Goal: Navigation & Orientation: Find specific page/section

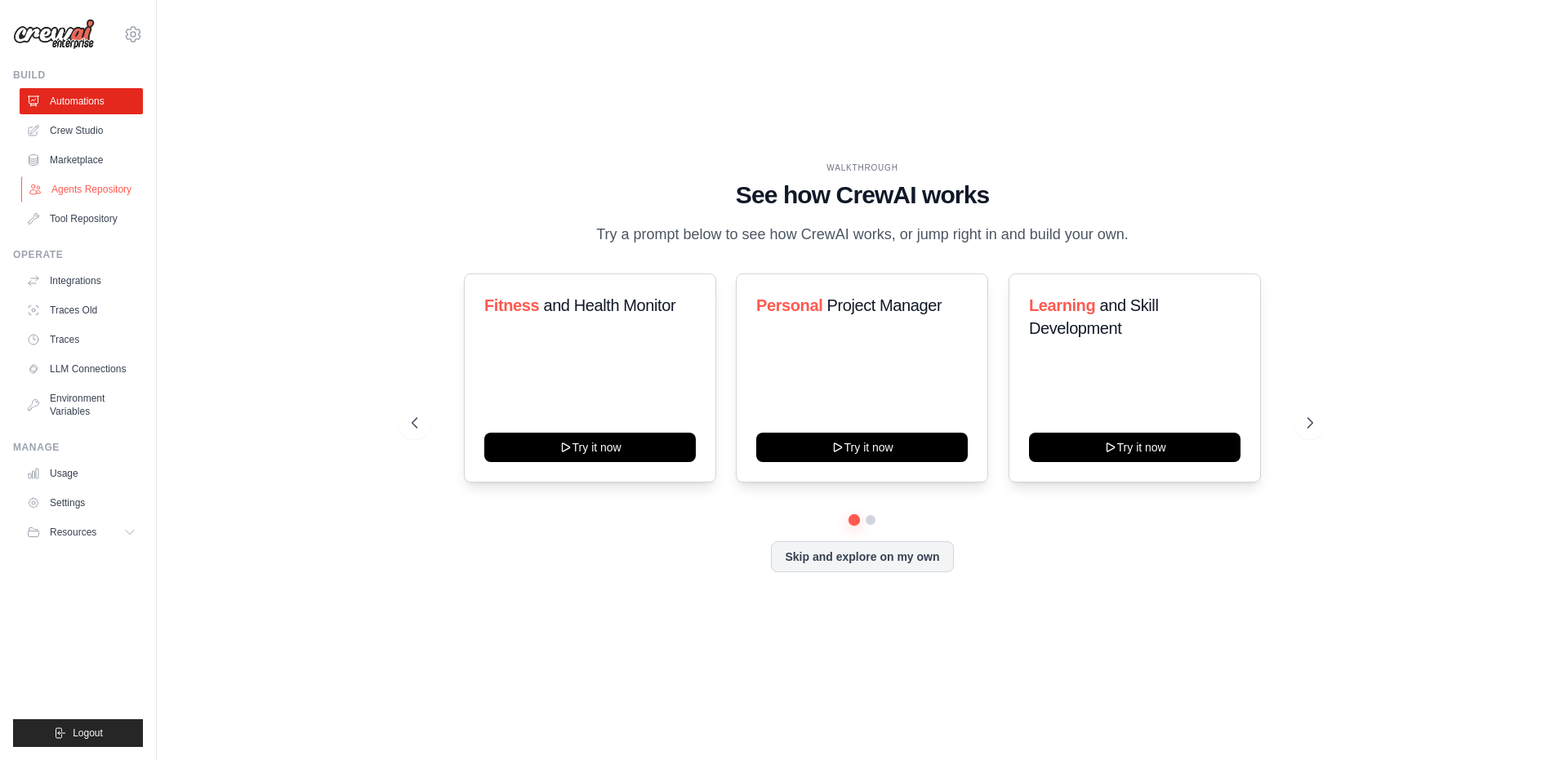
click at [94, 190] on link "Agents Repository" at bounding box center [83, 189] width 123 height 26
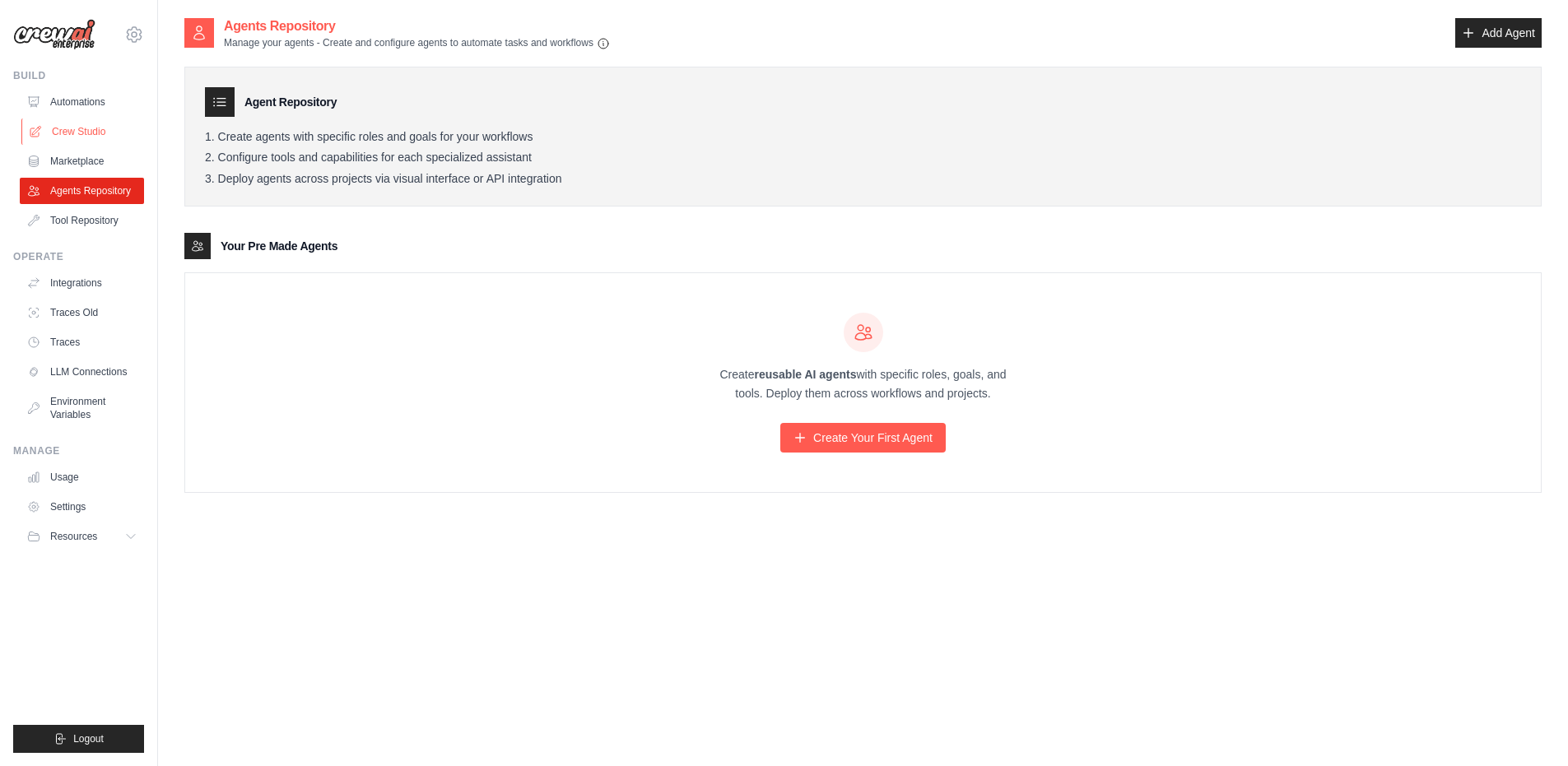
click at [78, 133] on link "Crew Studio" at bounding box center [83, 131] width 124 height 26
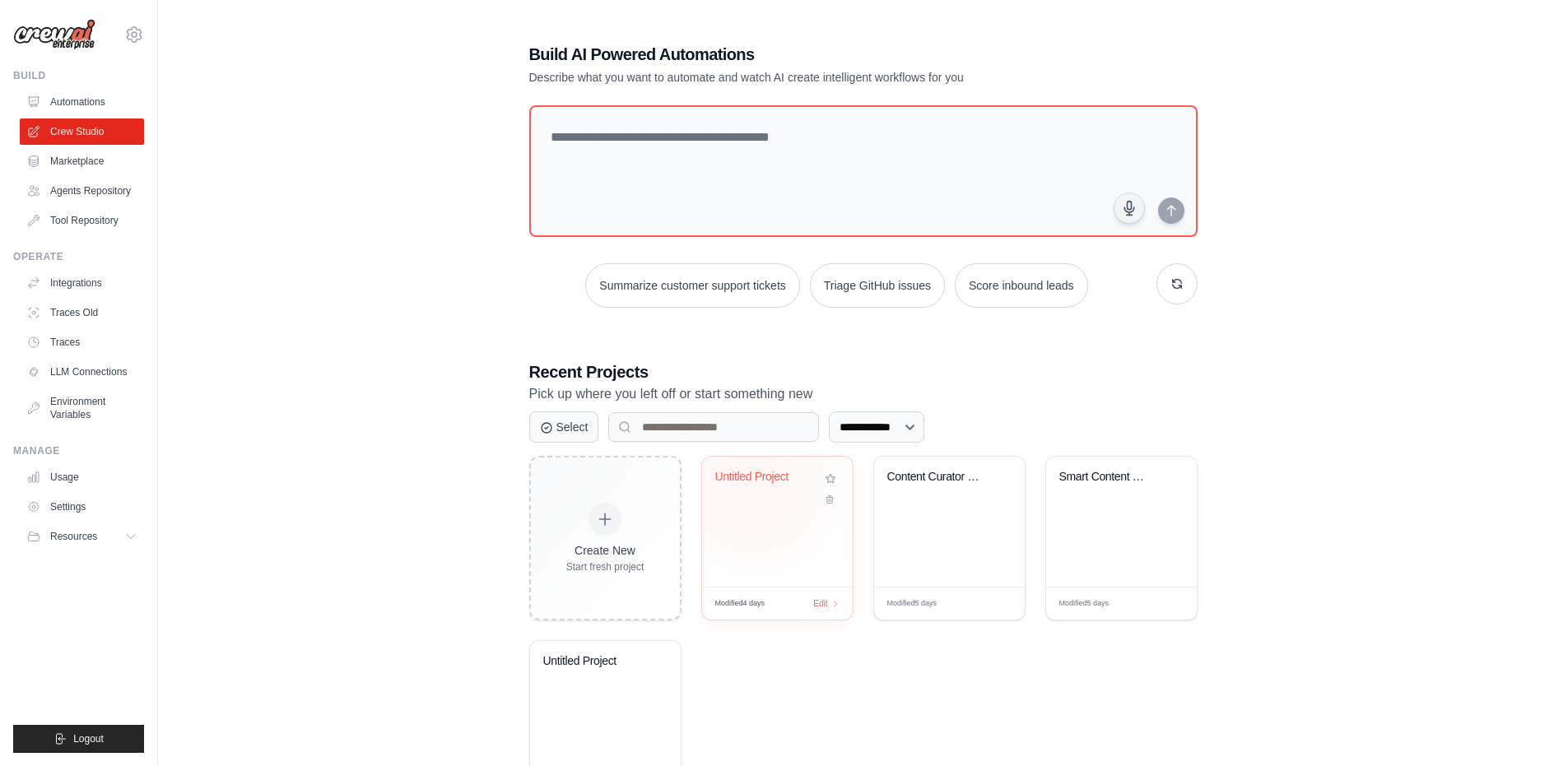
click at [752, 481] on div "Untitled Project" at bounding box center [764, 477] width 100 height 15
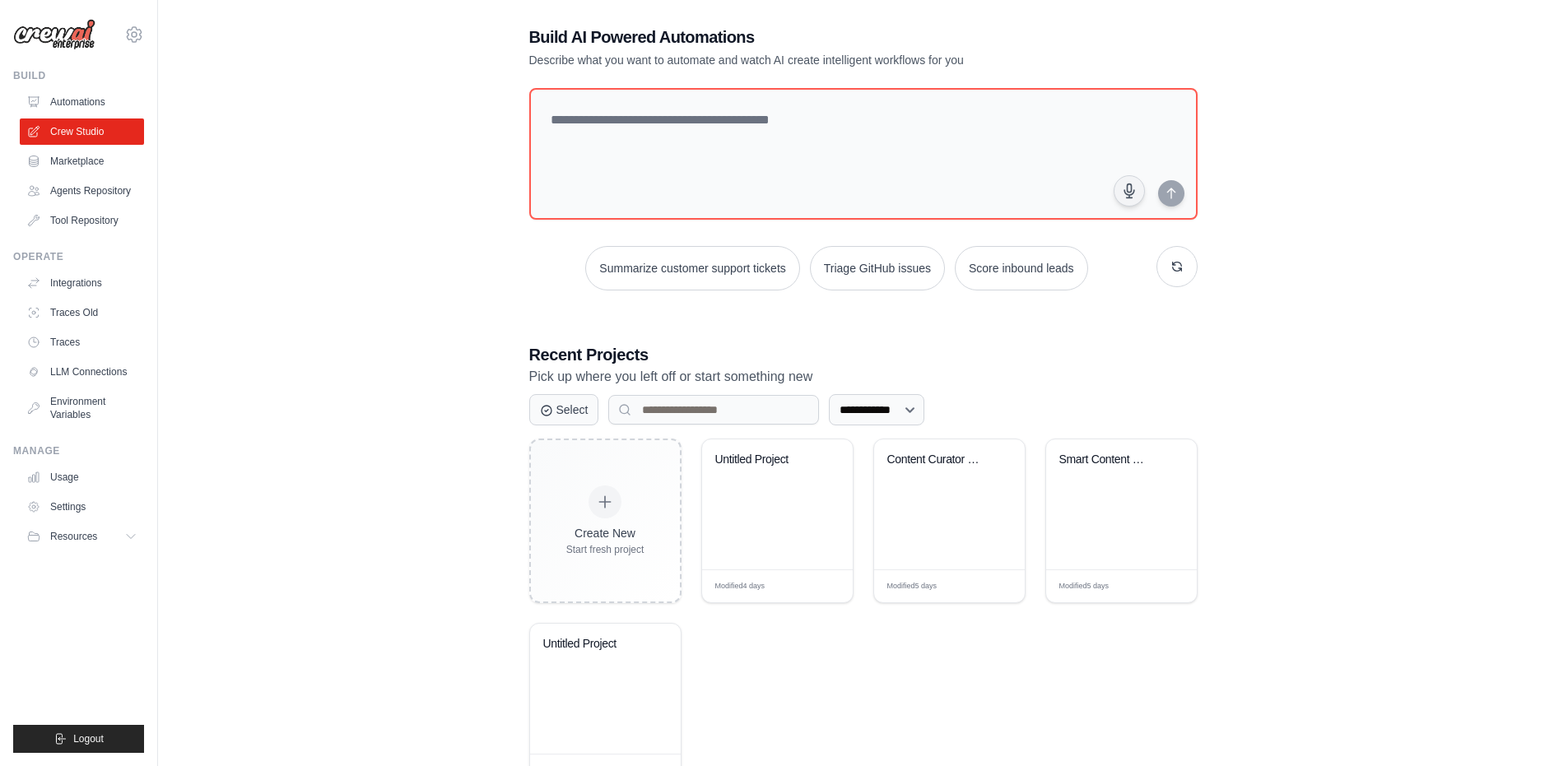
scroll to position [24, 0]
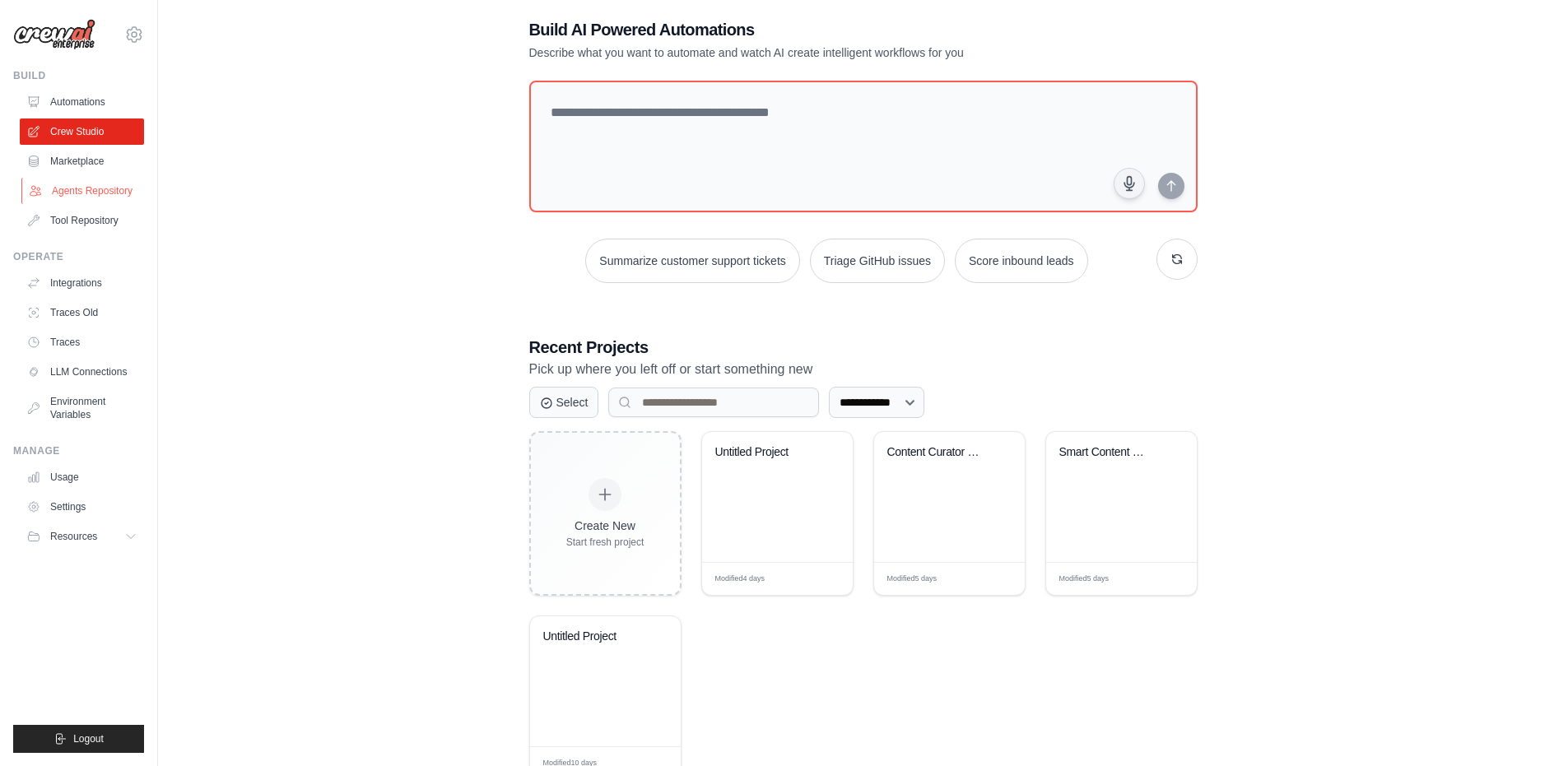
click at [84, 190] on link "Agents Repository" at bounding box center [83, 190] width 124 height 26
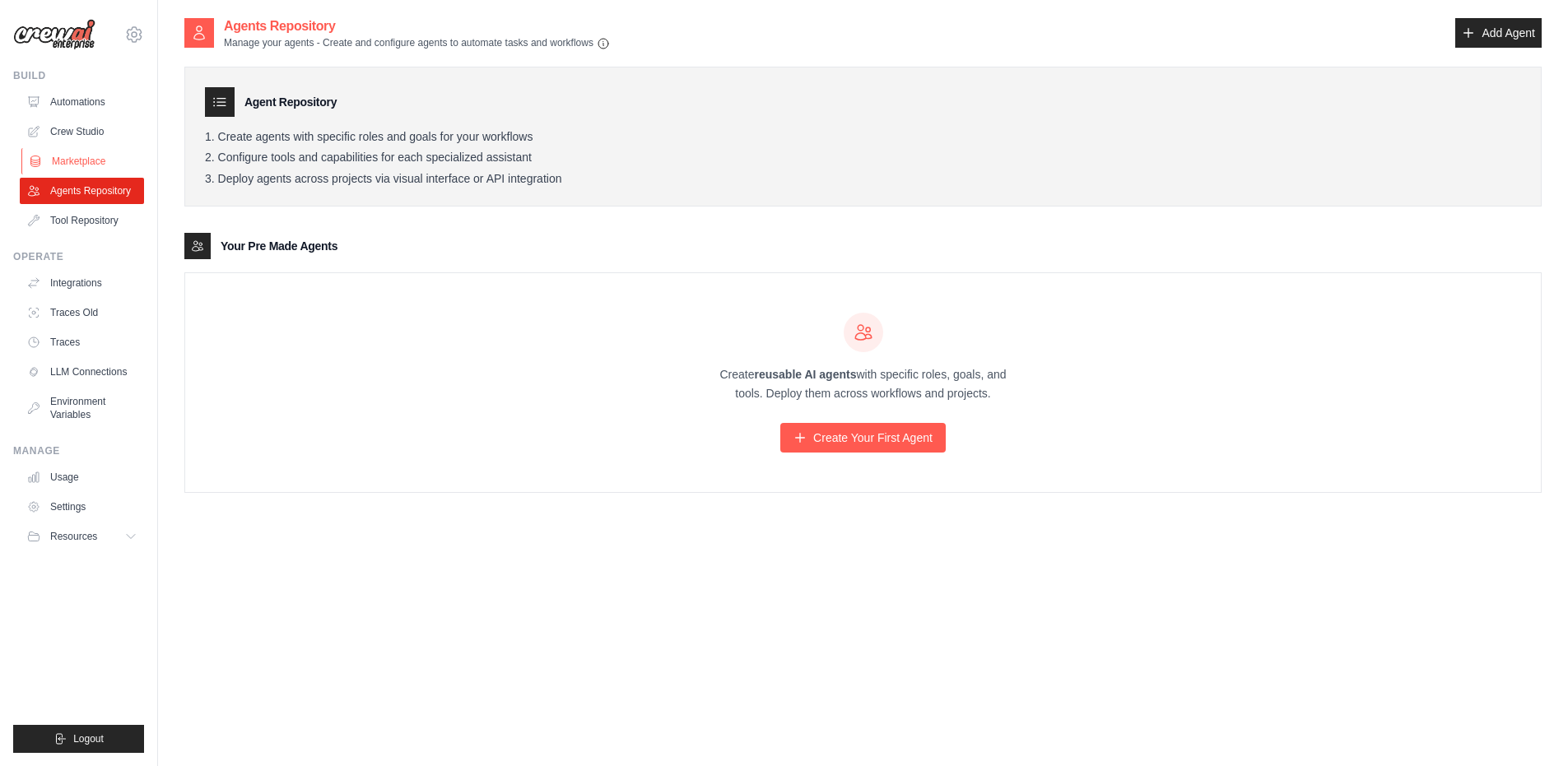
click at [67, 161] on link "Marketplace" at bounding box center [83, 161] width 124 height 26
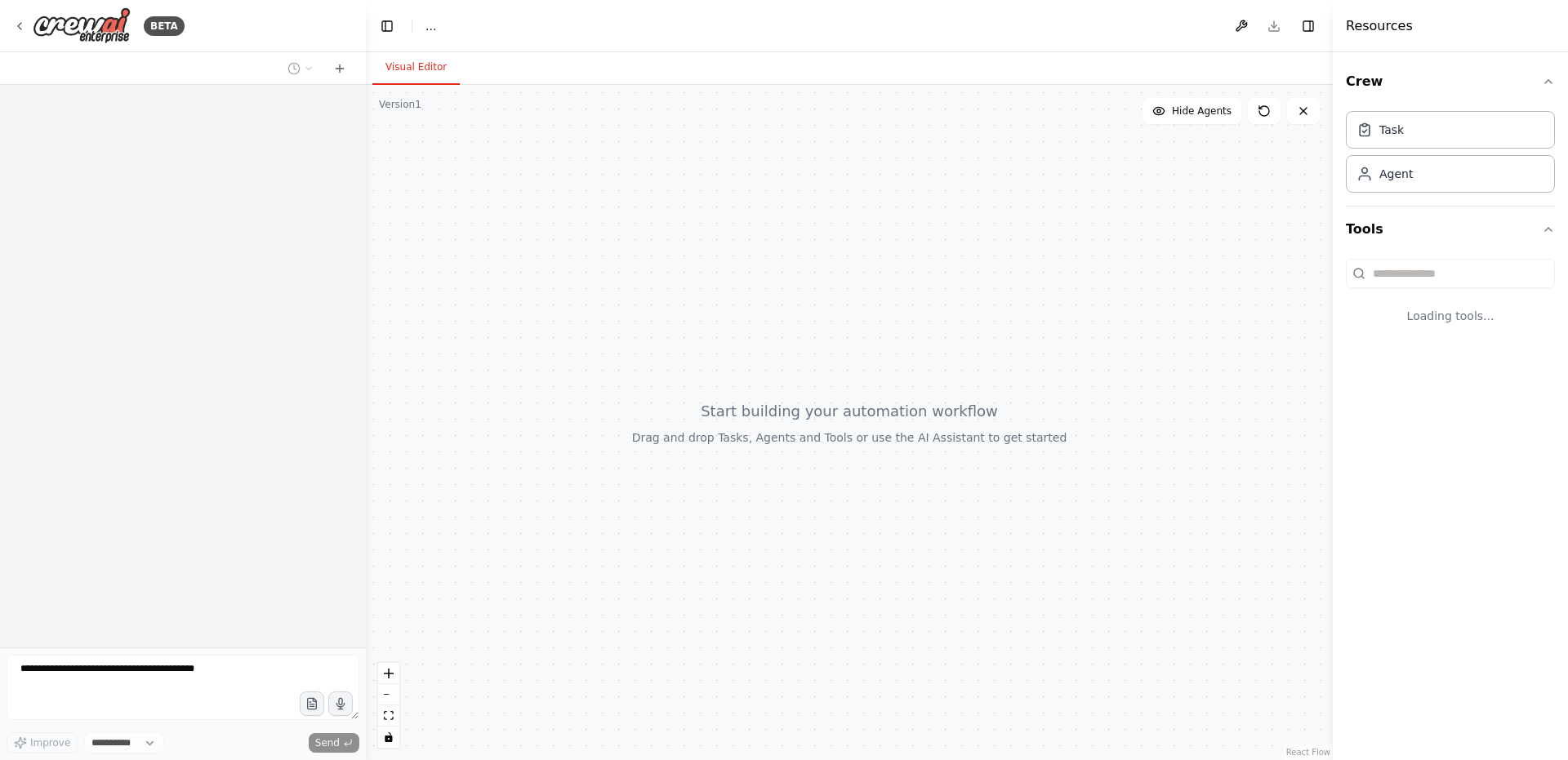
select select "****"
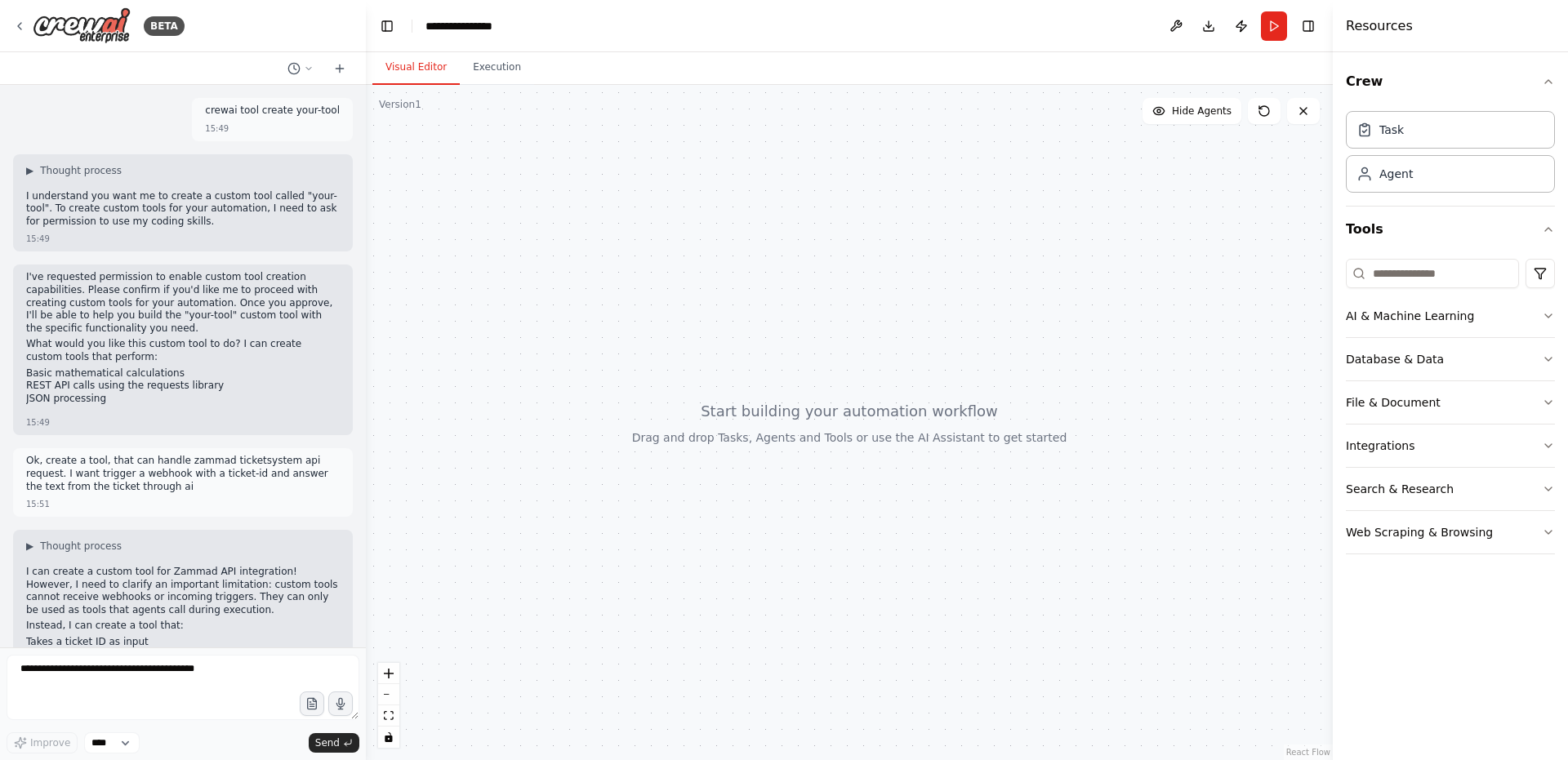
scroll to position [1583, 0]
